Goal: Task Accomplishment & Management: Use online tool/utility

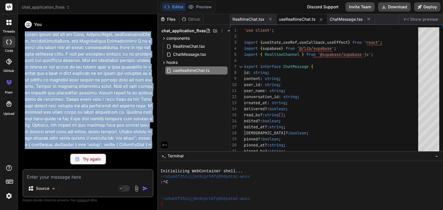
scroll to position [2929, 0]
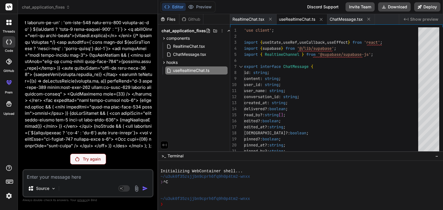
click at [88, 158] on p "Try again" at bounding box center [92, 159] width 18 height 6
click at [98, 158] on p "Try again" at bounding box center [92, 159] width 18 height 6
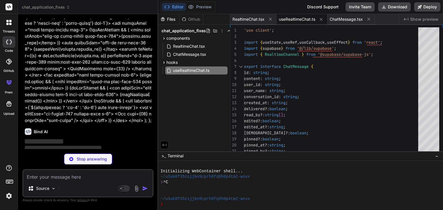
type textarea "x"
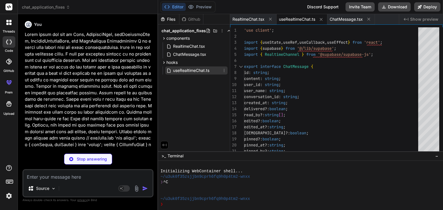
scroll to position [0, 0]
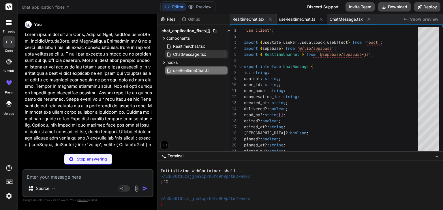
click at [197, 52] on span "ChatMessage.tsx" at bounding box center [189, 54] width 34 height 7
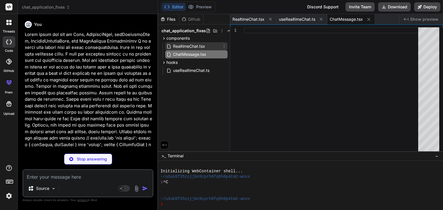
click at [185, 45] on span "RealtimeChat.tsx" at bounding box center [188, 46] width 33 height 7
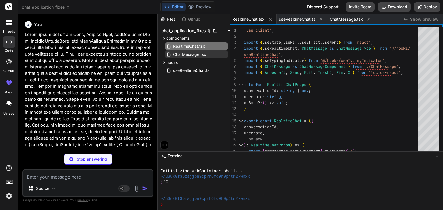
click at [197, 56] on span "ChatMessage.tsx" at bounding box center [189, 54] width 34 height 7
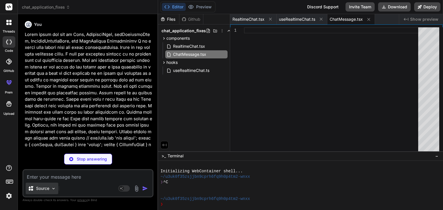
click at [53, 190] on img at bounding box center [53, 188] width 5 height 5
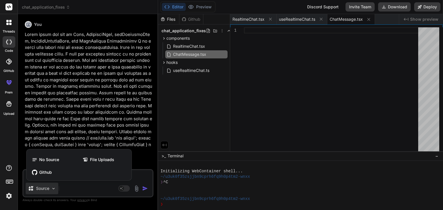
click at [78, 192] on div at bounding box center [221, 105] width 443 height 210
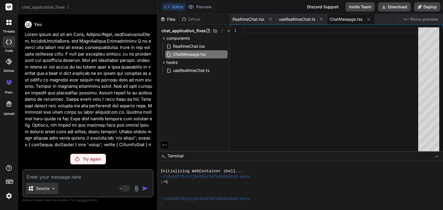
click at [53, 188] on img at bounding box center [53, 188] width 5 height 5
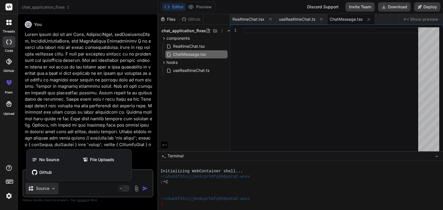
click at [78, 192] on div at bounding box center [221, 105] width 443 height 210
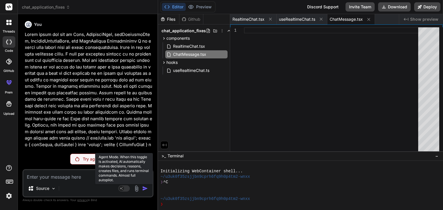
click at [124, 188] on rect at bounding box center [121, 188] width 5 height 5
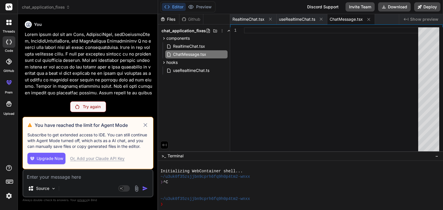
click at [101, 158] on div "Or, Add your Claude API Key" at bounding box center [97, 159] width 54 height 6
type textarea "x"
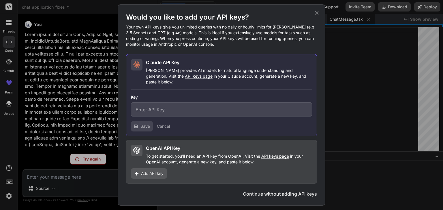
click at [185, 79] on span "API keys page" at bounding box center [199, 76] width 28 height 5
click at [178, 112] on input "text" at bounding box center [221, 110] width 181 height 14
paste input "sk-ant-api03-2JgPIMqzqV_CNYNTZ4DOa51OSnHg0dQHgqPJUgKRJKn_gB-nbrzzTNM38XFr_NPSDQ…"
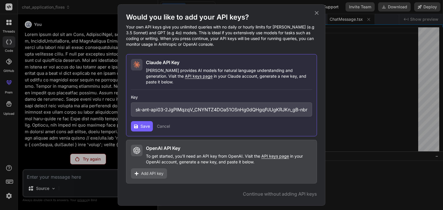
scroll to position [0, 129]
type input "sk-ant-api03-2JgPIMqzqV_CNYNTZ4DOa51OSnHg0dQHgqPJUgKRJKn_gB-nbrzzTNM38XFr_NPSDQ…"
click at [139, 126] on button "Save" at bounding box center [142, 126] width 22 height 10
click at [142, 124] on span "Save" at bounding box center [145, 127] width 10 height 6
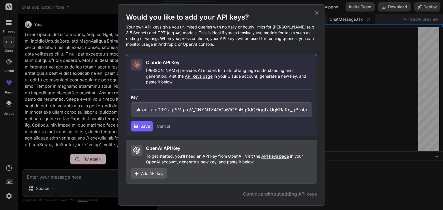
click at [316, 13] on icon at bounding box center [316, 13] width 6 height 6
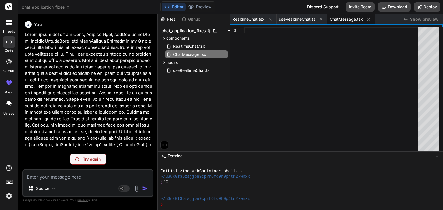
click at [96, 159] on p "Try again" at bounding box center [92, 159] width 18 height 6
click at [54, 188] on img at bounding box center [53, 188] width 5 height 5
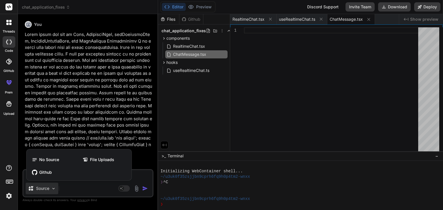
click at [76, 192] on div at bounding box center [221, 105] width 443 height 210
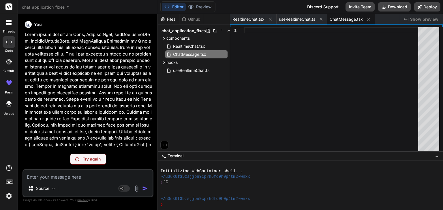
click at [92, 161] on p "Try again" at bounding box center [92, 159] width 18 height 6
click at [86, 161] on p "Try again" at bounding box center [92, 159] width 18 height 6
type textarea "x"
